Goal: Navigation & Orientation: Find specific page/section

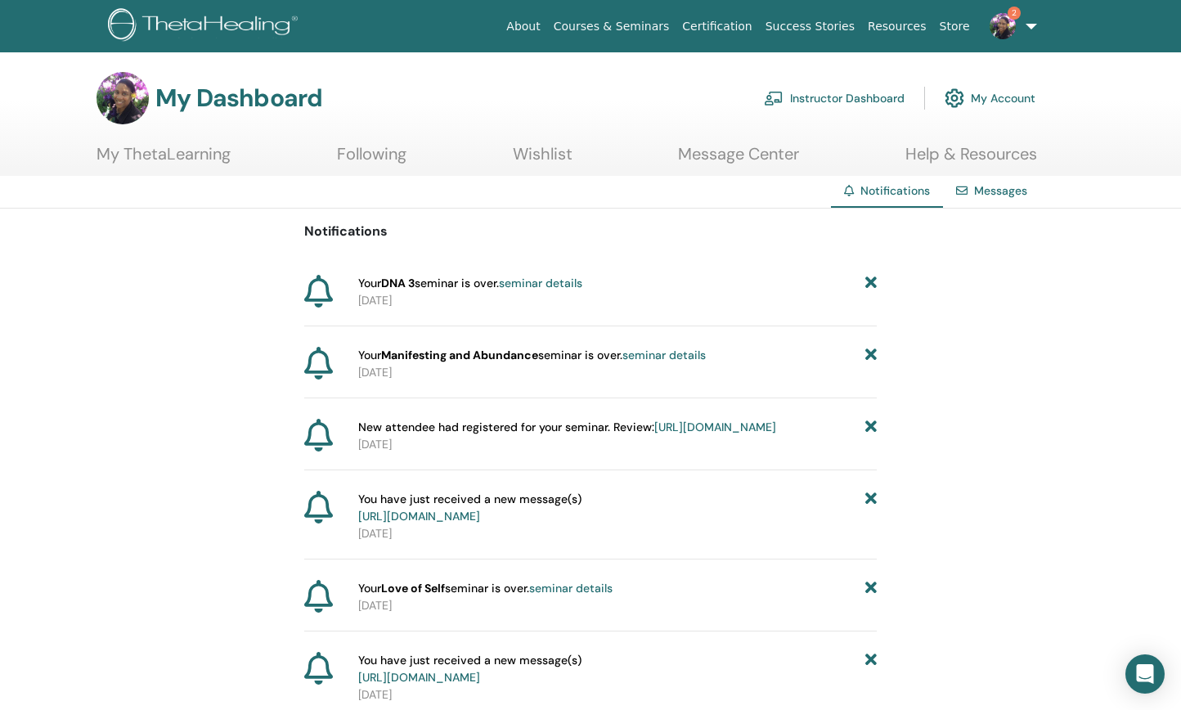
scroll to position [54, 0]
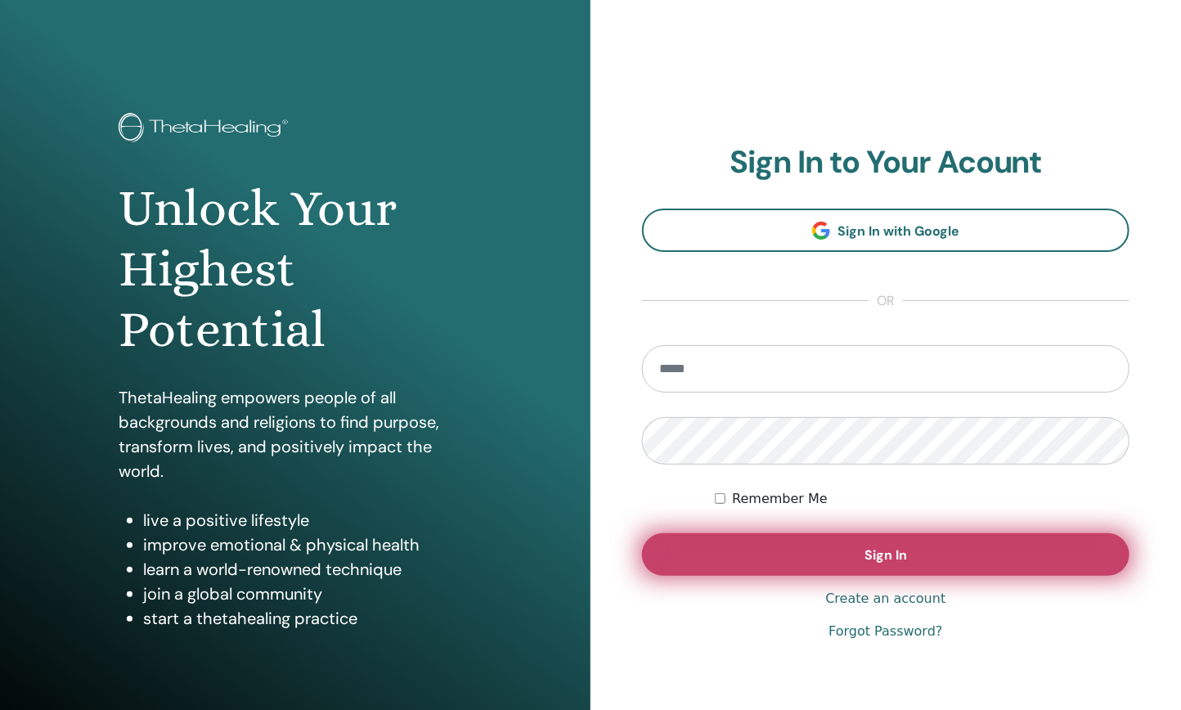
type input "**********"
click at [790, 555] on button "Sign In" at bounding box center [885, 554] width 487 height 43
